Goal: Navigation & Orientation: Find specific page/section

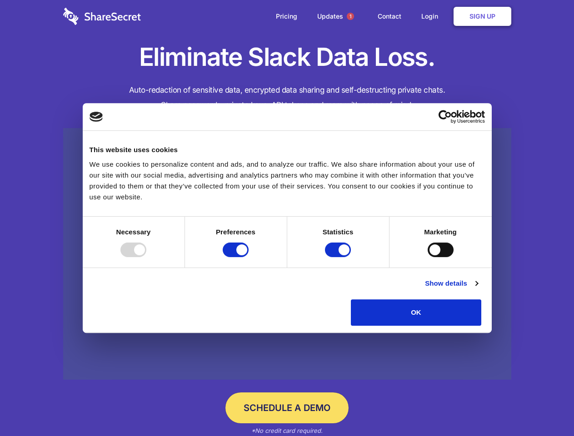
click at [146, 257] on div at bounding box center [133, 250] width 26 height 15
click at [249, 257] on input "Preferences" at bounding box center [236, 250] width 26 height 15
checkbox input "false"
click at [339, 257] on input "Statistics" at bounding box center [338, 250] width 26 height 15
checkbox input "false"
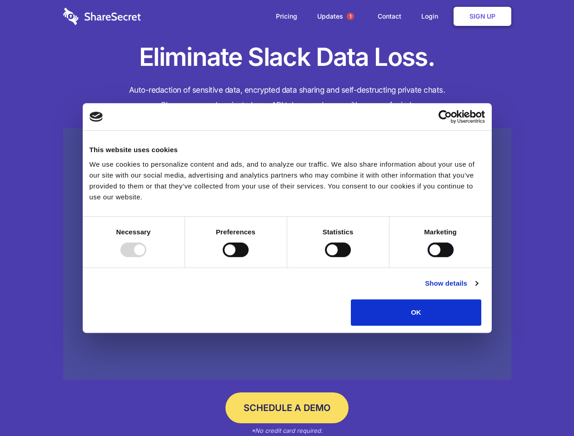
click at [428, 257] on input "Marketing" at bounding box center [441, 250] width 26 height 15
checkbox input "true"
click at [478, 289] on link "Show details" at bounding box center [451, 283] width 53 height 11
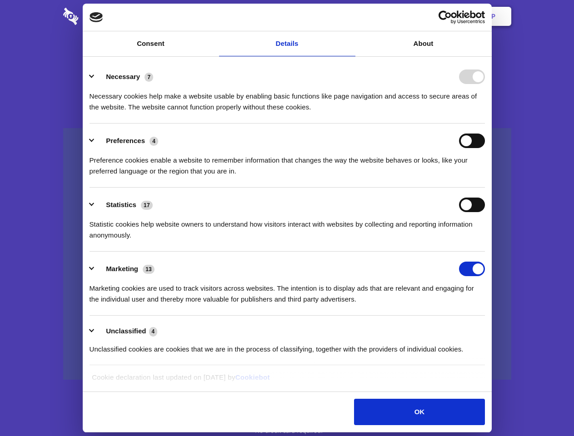
click at [485, 113] on div "Necessary cookies help make a website usable by enabling basic functions like p…" at bounding box center [287, 98] width 395 height 29
click at [350, 16] on span "1" at bounding box center [350, 16] width 7 height 7
